Goal: Navigation & Orientation: Find specific page/section

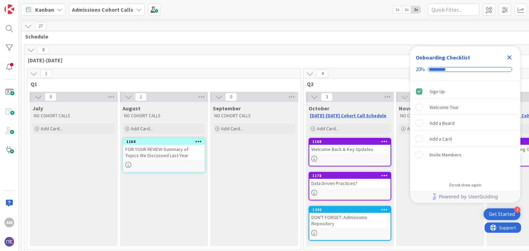
click at [509, 57] on icon "Close Checklist" at bounding box center [509, 57] width 4 height 4
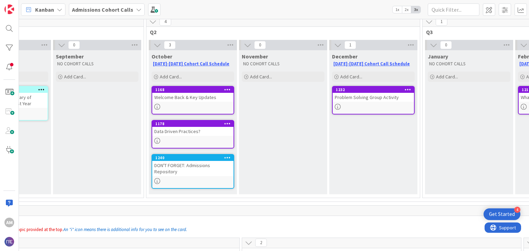
scroll to position [54, 157]
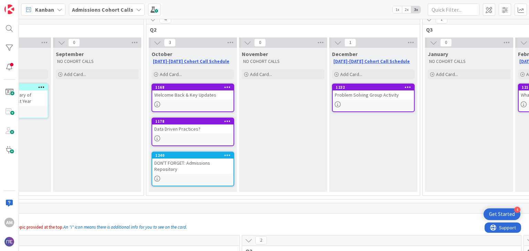
click at [184, 130] on div "Data Driven Practices?" at bounding box center [192, 129] width 81 height 9
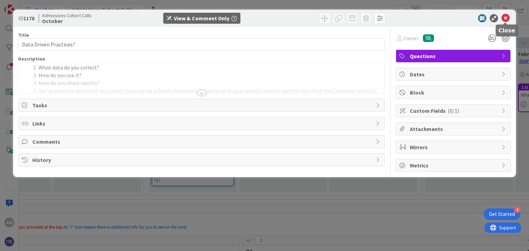
click at [507, 17] on icon at bounding box center [505, 18] width 8 height 8
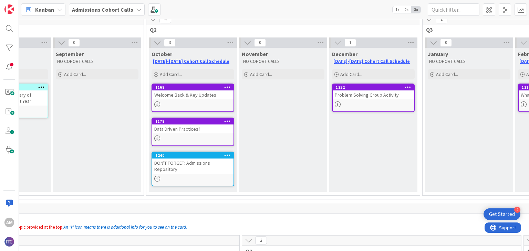
click at [178, 169] on div "DON'T FORGET: Admissions Repository" at bounding box center [192, 166] width 81 height 15
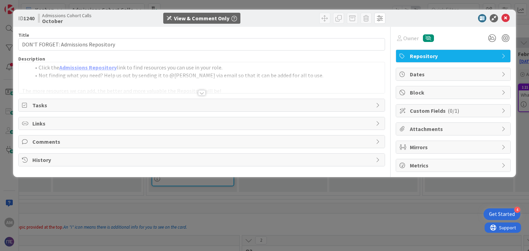
click at [203, 90] on div at bounding box center [202, 93] width 8 height 6
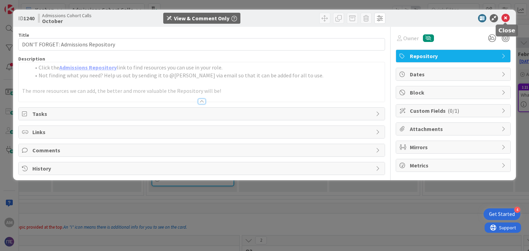
click at [506, 20] on icon at bounding box center [505, 18] width 8 height 8
